Goal: Find specific page/section: Find specific page/section

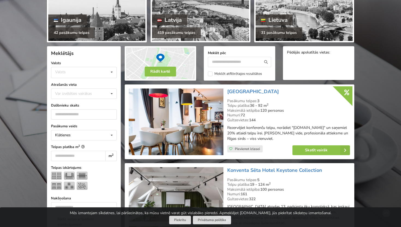
scroll to position [79, 0]
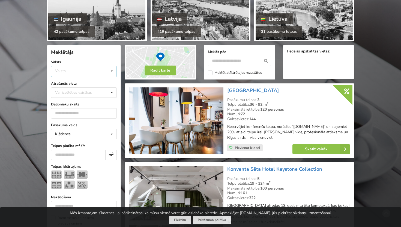
click at [109, 71] on icon at bounding box center [112, 71] width 8 height 10
click at [82, 90] on div "Latvija" at bounding box center [83, 92] width 65 height 10
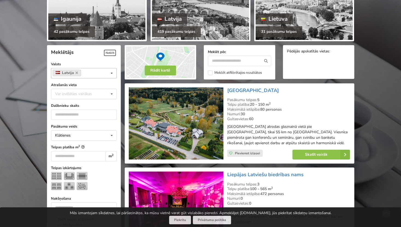
scroll to position [122, 0]
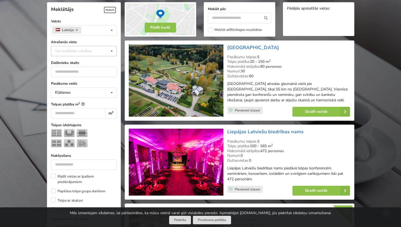
click at [87, 51] on div "Var izvēlēties vairākas" at bounding box center [79, 51] width 50 height 6
type input "*******"
click at [77, 62] on div "Rēzekne" at bounding box center [83, 61] width 65 height 10
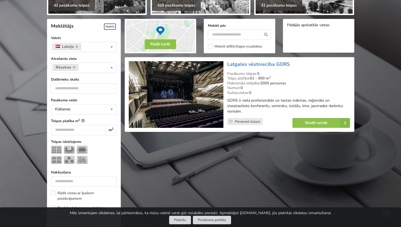
scroll to position [105, 0]
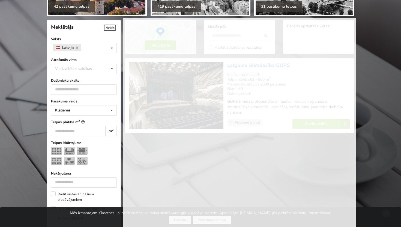
scroll to position [122, 0]
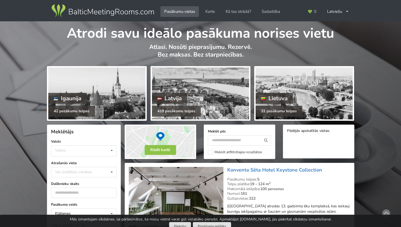
scroll to position [122, 0]
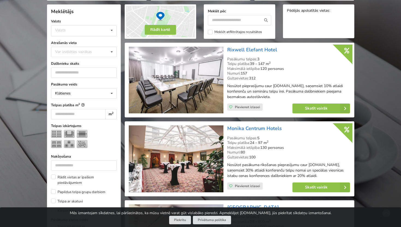
scroll to position [123, 0]
